Goal: Information Seeking & Learning: Understand process/instructions

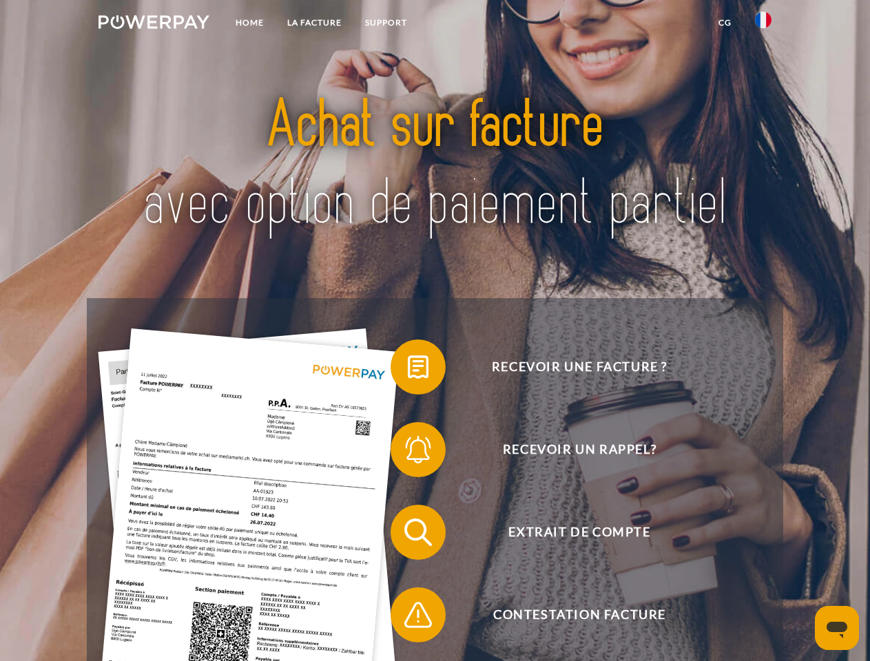
click at [154, 24] on img at bounding box center [153, 22] width 111 height 14
click at [763, 24] on img at bounding box center [763, 20] width 17 height 17
click at [724, 23] on link "CG" at bounding box center [725, 22] width 37 height 25
click at [408, 370] on span at bounding box center [397, 367] width 69 height 69
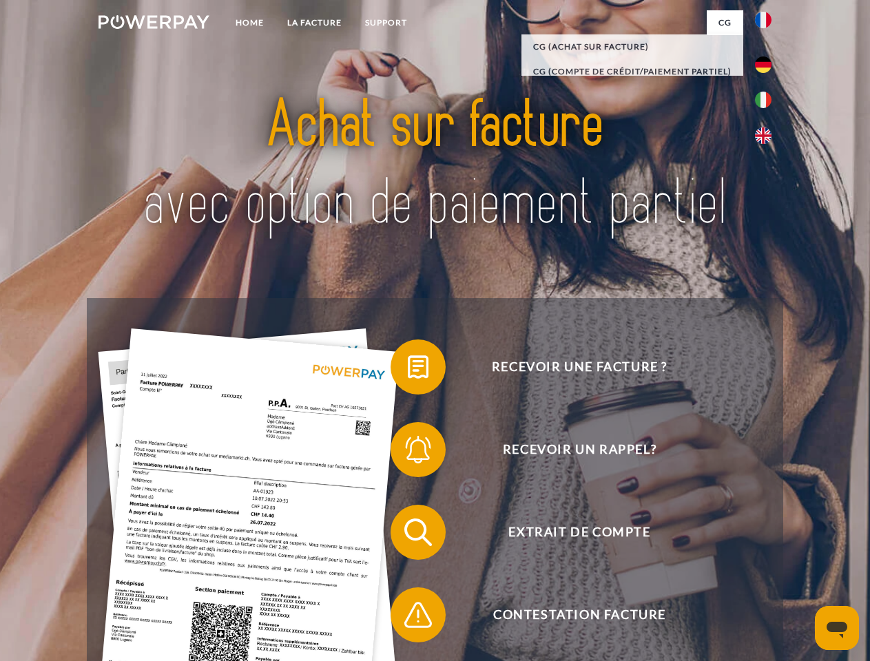
click at [408, 452] on span at bounding box center [397, 449] width 69 height 69
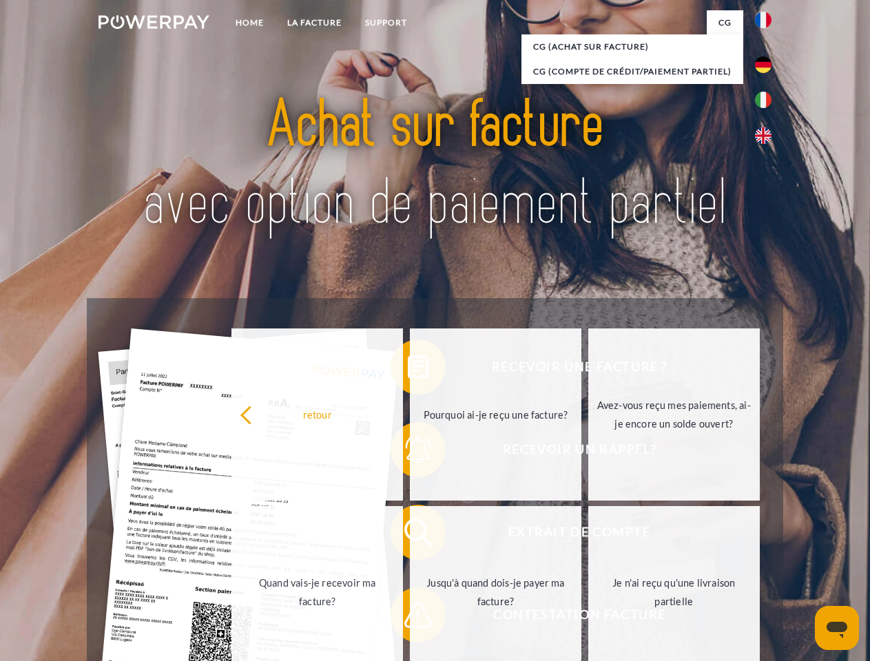
click at [410, 535] on link "Jusqu'à quand dois-je payer ma facture?" at bounding box center [495, 592] width 171 height 172
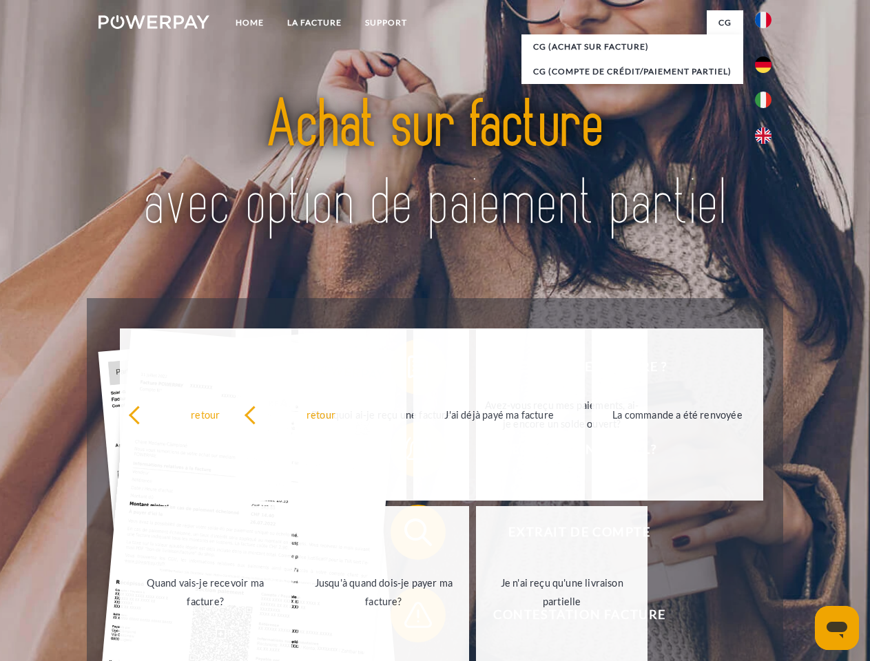
click at [408, 618] on span at bounding box center [397, 615] width 69 height 69
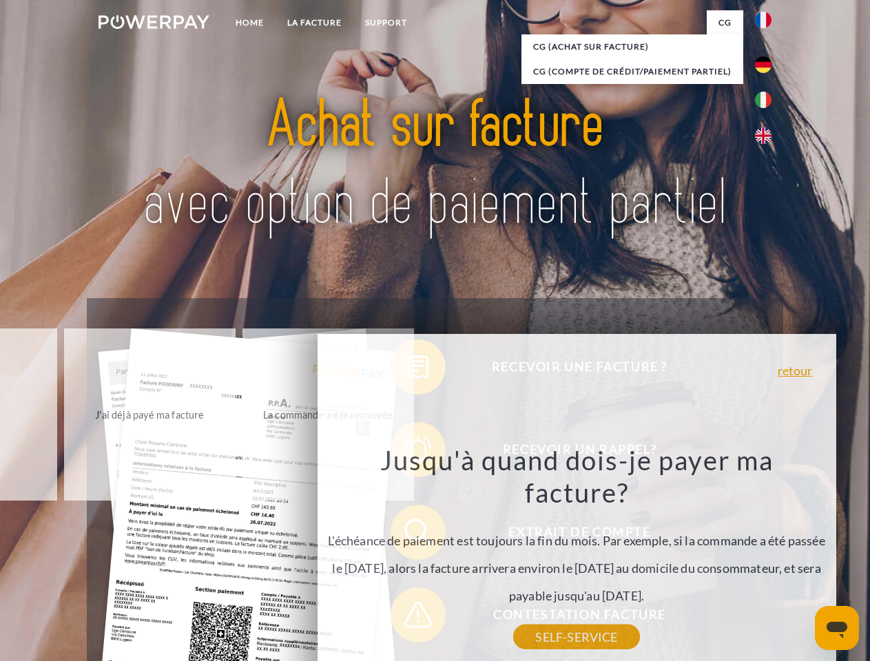
click at [837, 628] on icon "Ouvrir la fenêtre de messagerie" at bounding box center [836, 630] width 21 height 17
